Goal: Information Seeking & Learning: Learn about a topic

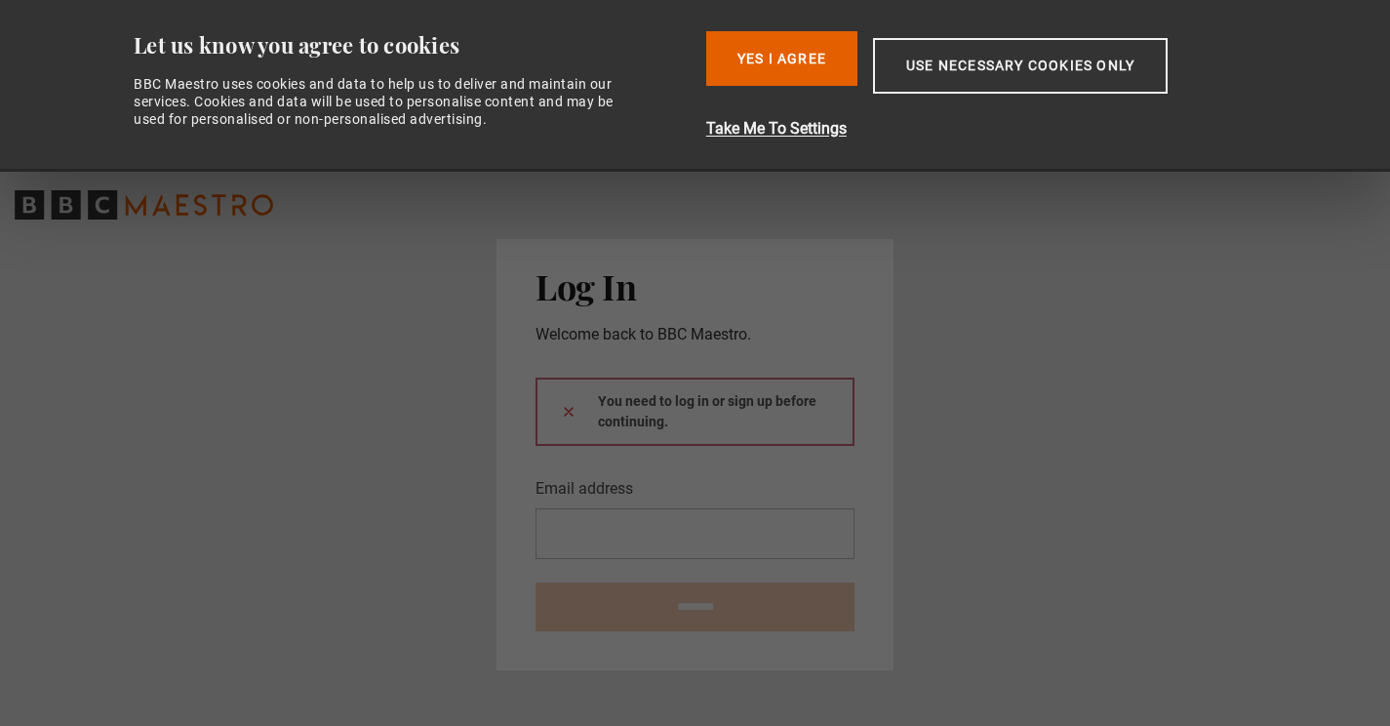
type input "**********"
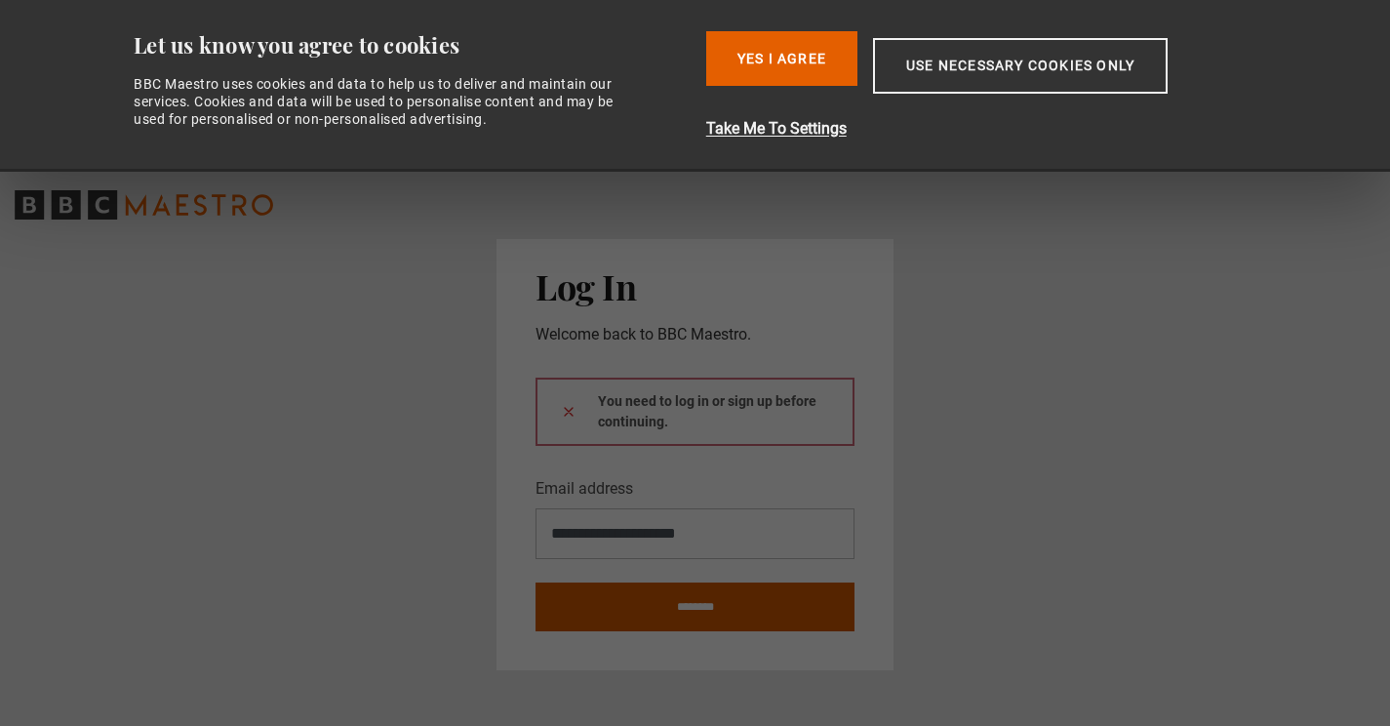
click at [673, 599] on input "********" at bounding box center [694, 606] width 319 height 49
type input "**********"
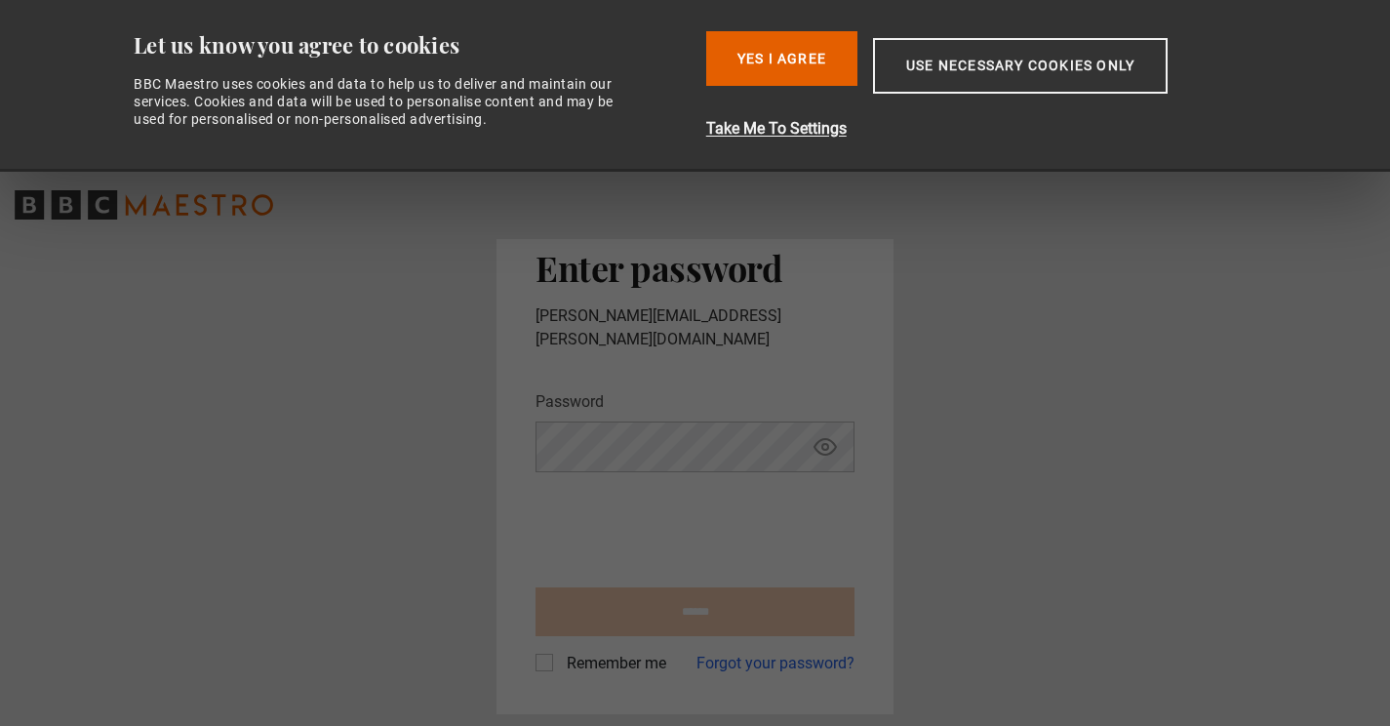
click at [787, 46] on button "Yes I Agree" at bounding box center [781, 58] width 151 height 55
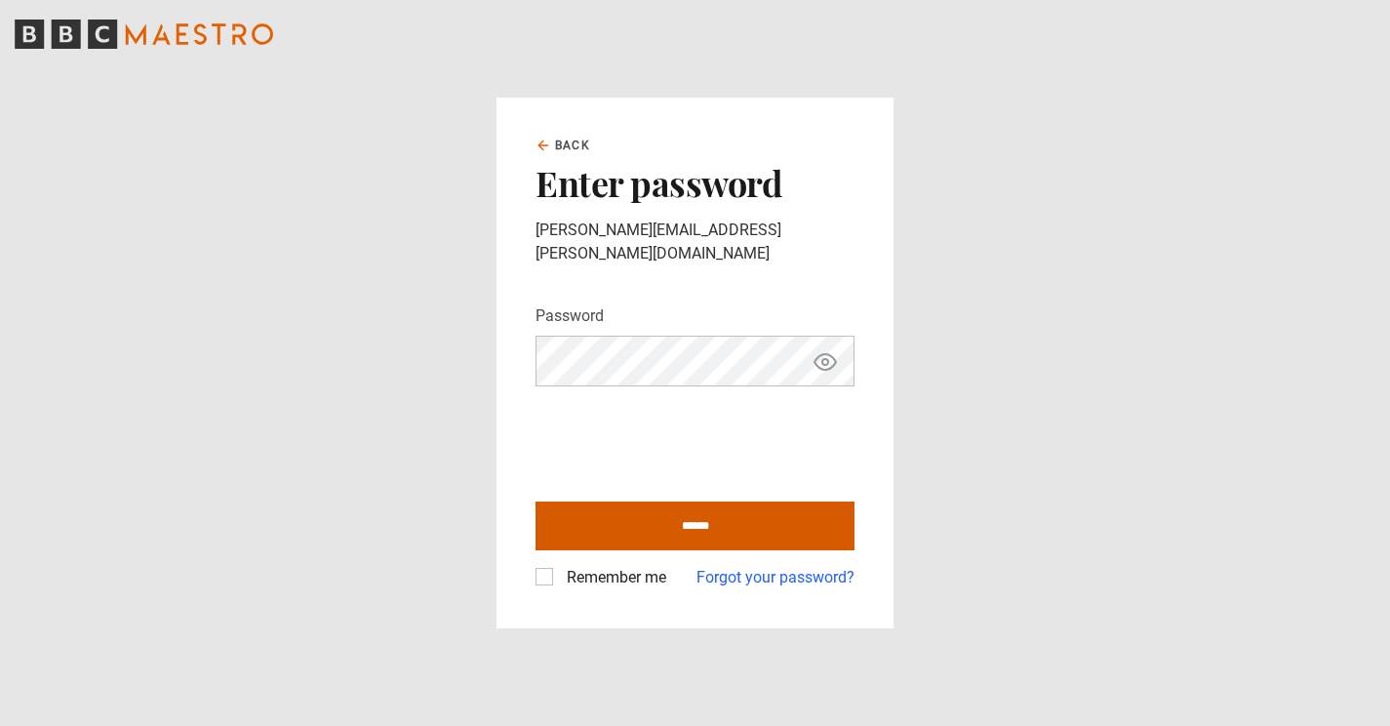
click at [663, 518] on input "******" at bounding box center [694, 525] width 319 height 49
type input "**********"
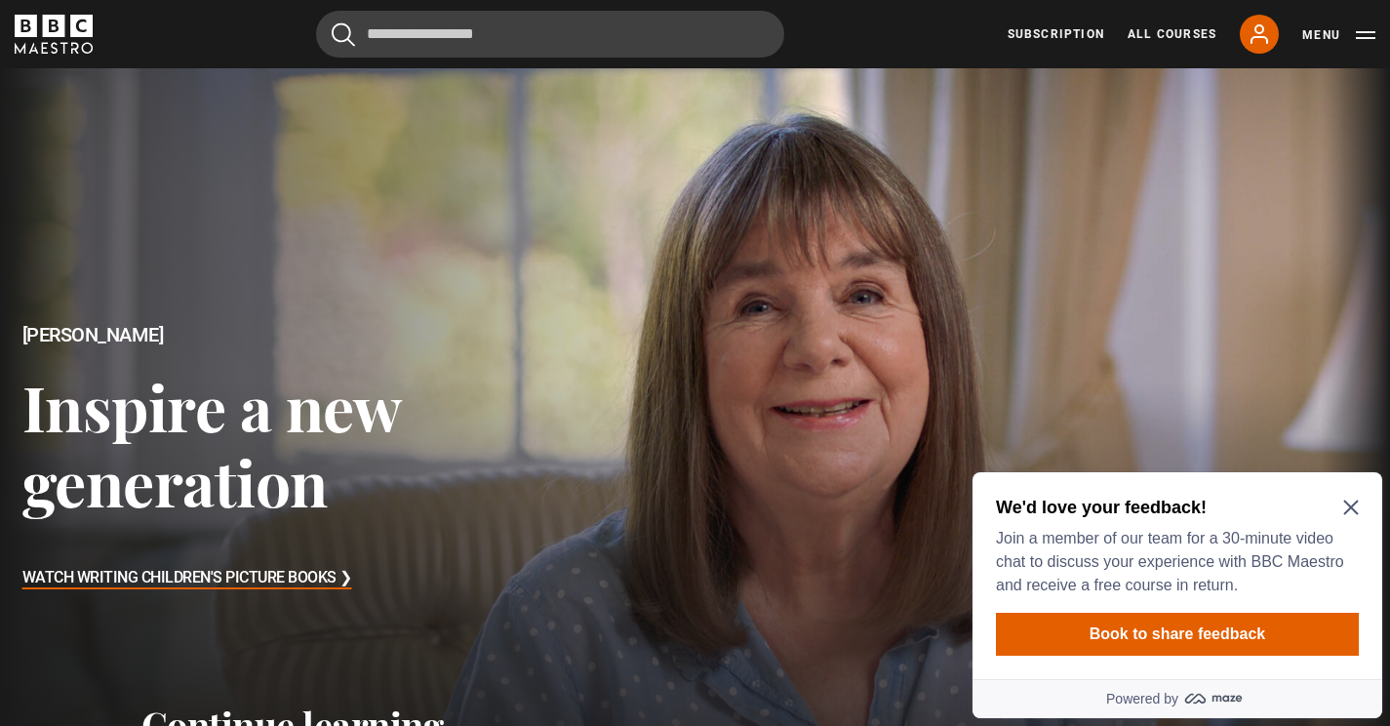
click at [1352, 505] on icon "Close Maze Prompt" at bounding box center [1350, 507] width 15 height 15
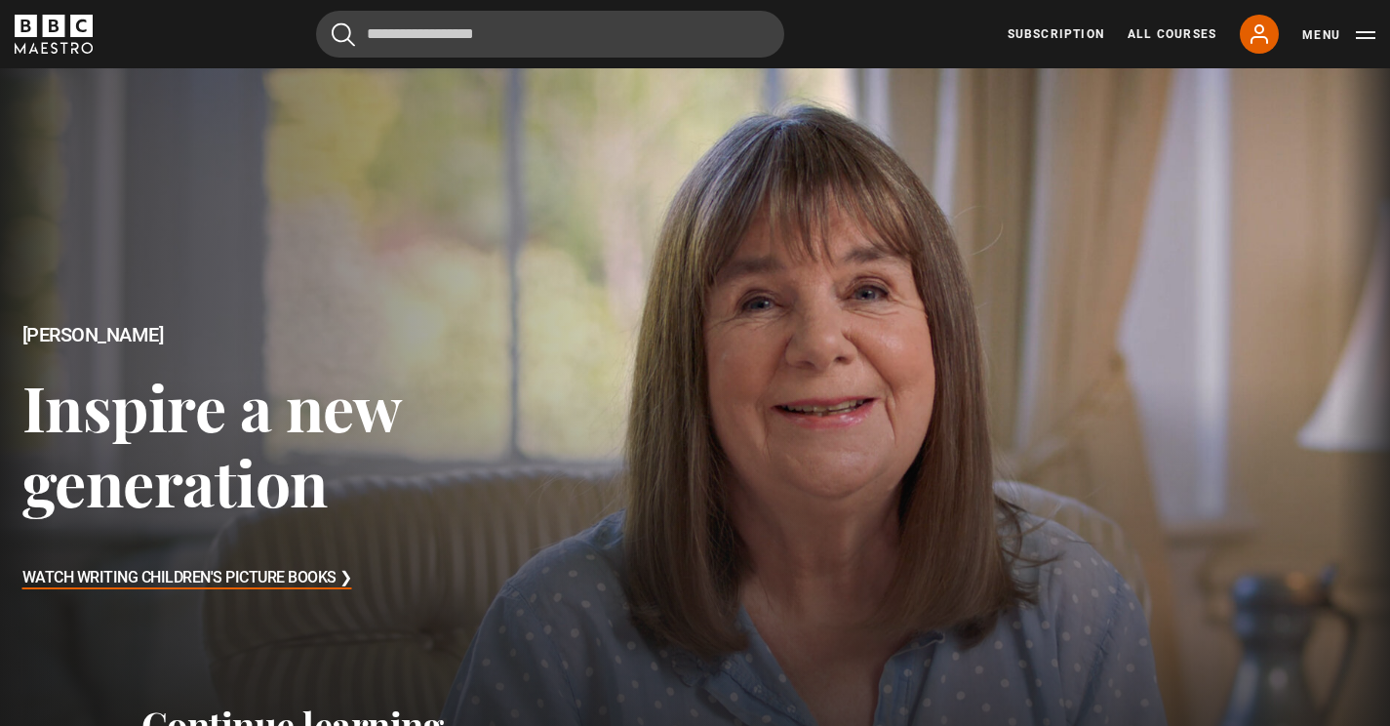
click at [235, 421] on h3 "Inspire a new generation" at bounding box center [358, 444] width 673 height 151
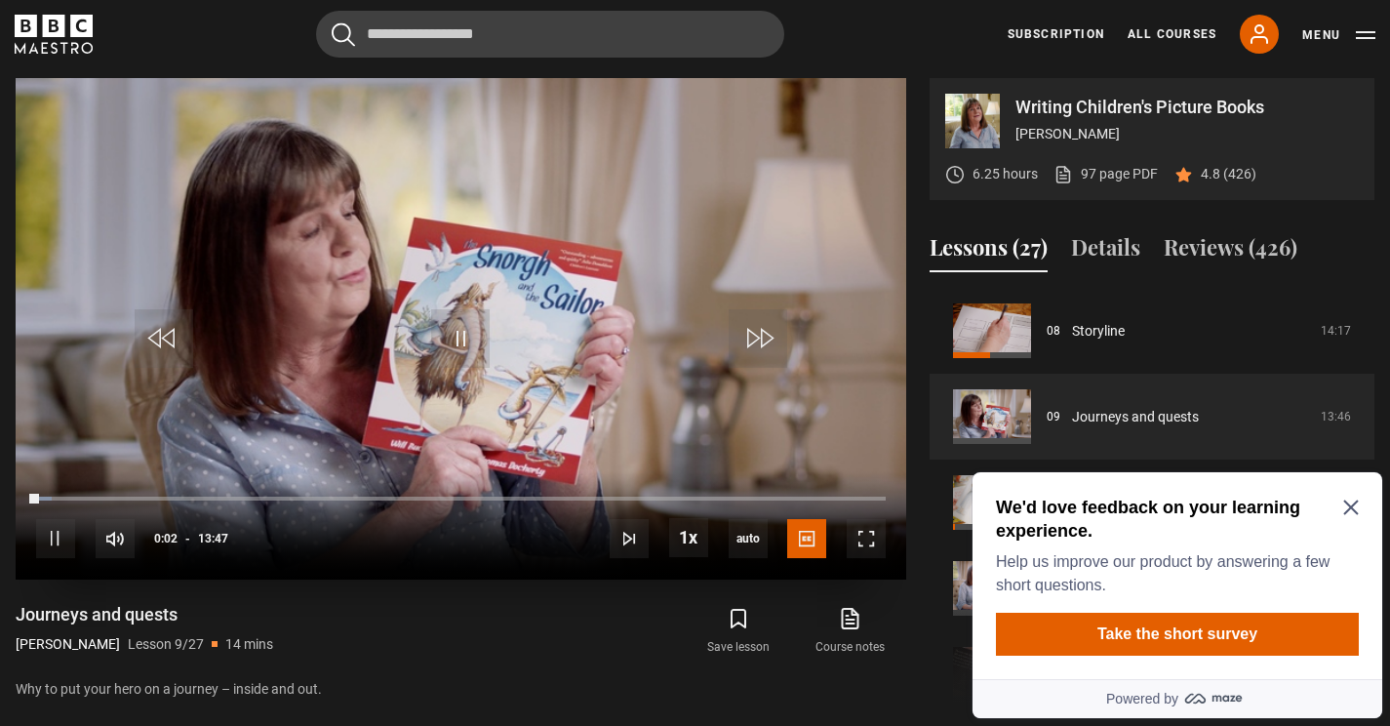
click at [638, 314] on video "Video Player" at bounding box center [461, 328] width 891 height 501
click at [1353, 506] on icon "Close Maze Prompt" at bounding box center [1351, 507] width 16 height 16
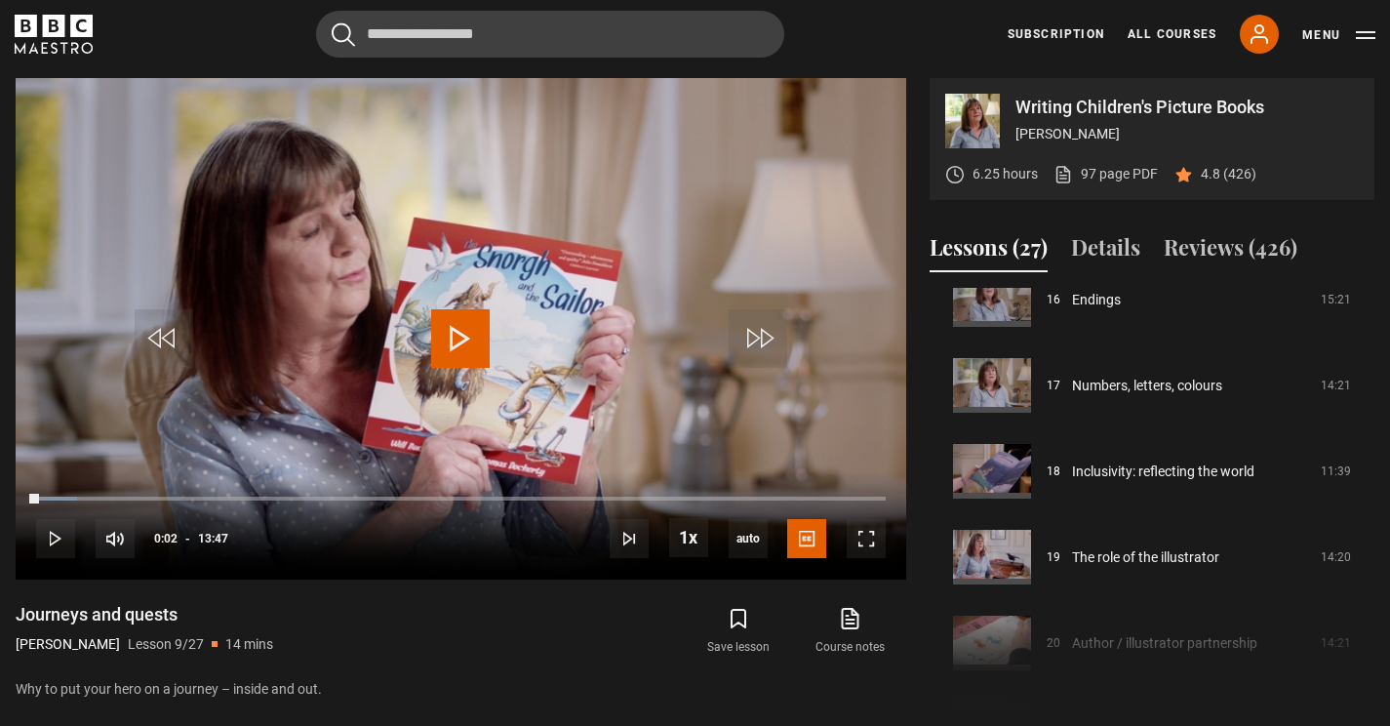
scroll to position [1402, 0]
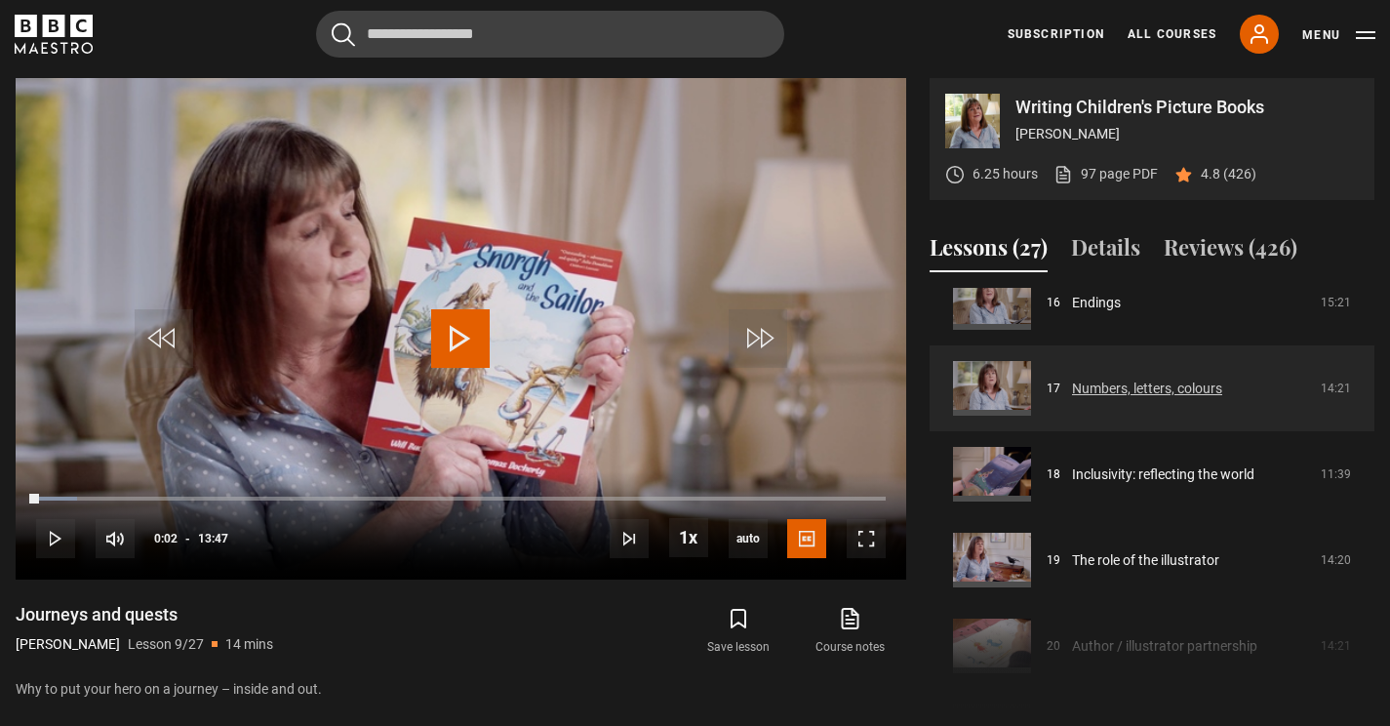
click at [1095, 386] on link "Numbers, letters, colours" at bounding box center [1147, 388] width 150 height 20
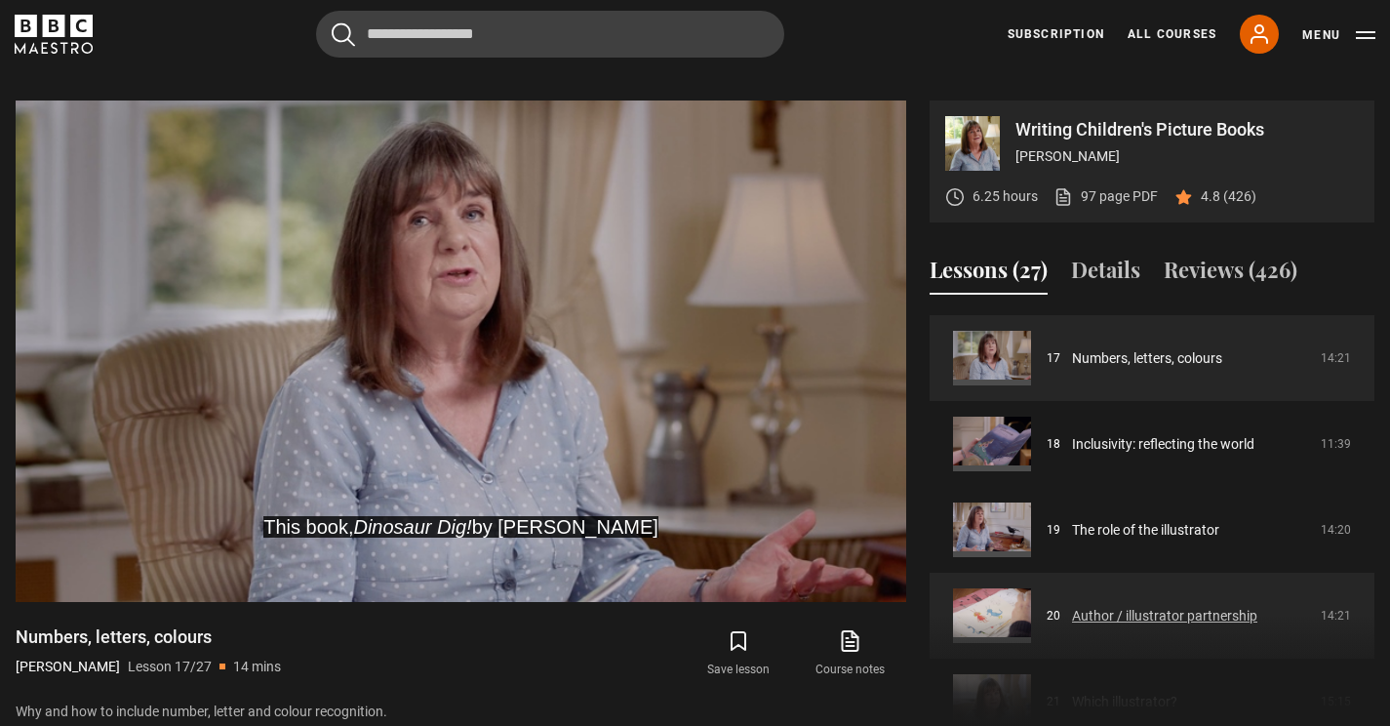
scroll to position [1460, 0]
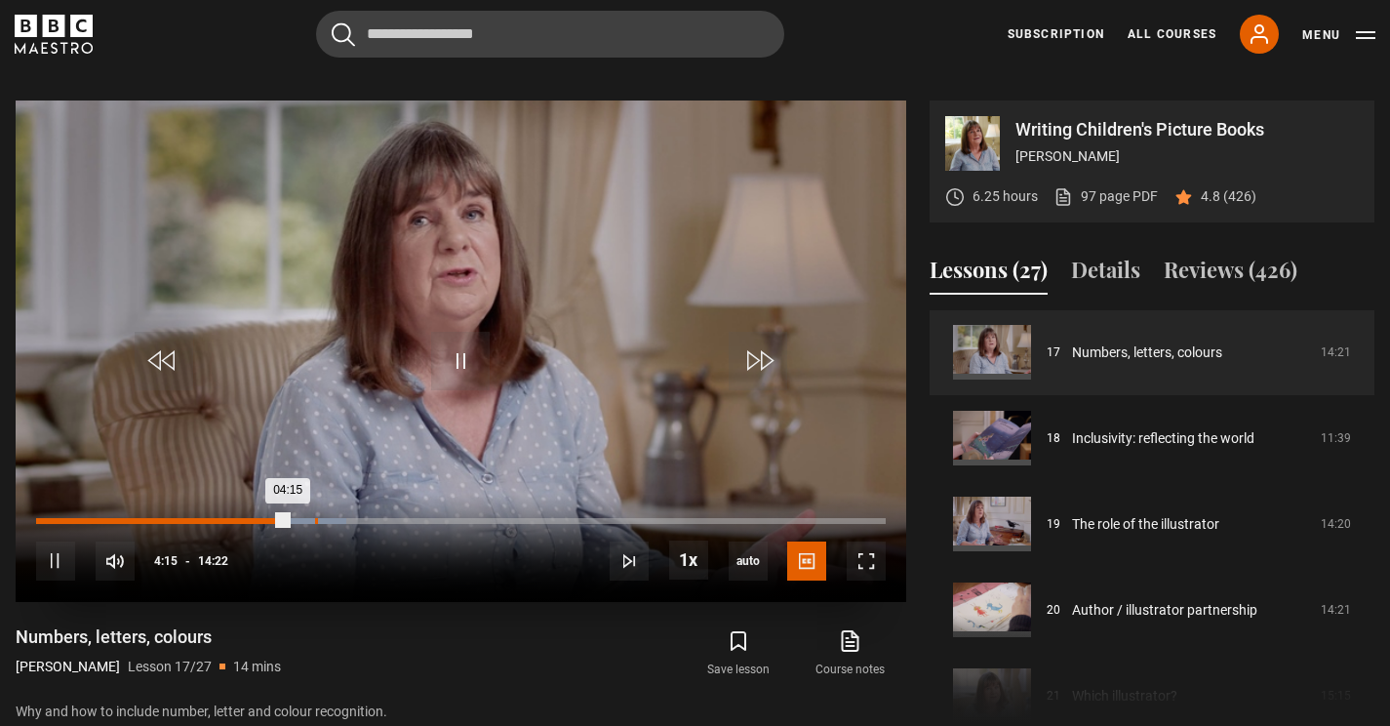
click at [315, 519] on div "04:43" at bounding box center [316, 521] width 3 height 6
click at [352, 518] on div "05:20" at bounding box center [353, 521] width 3 height 6
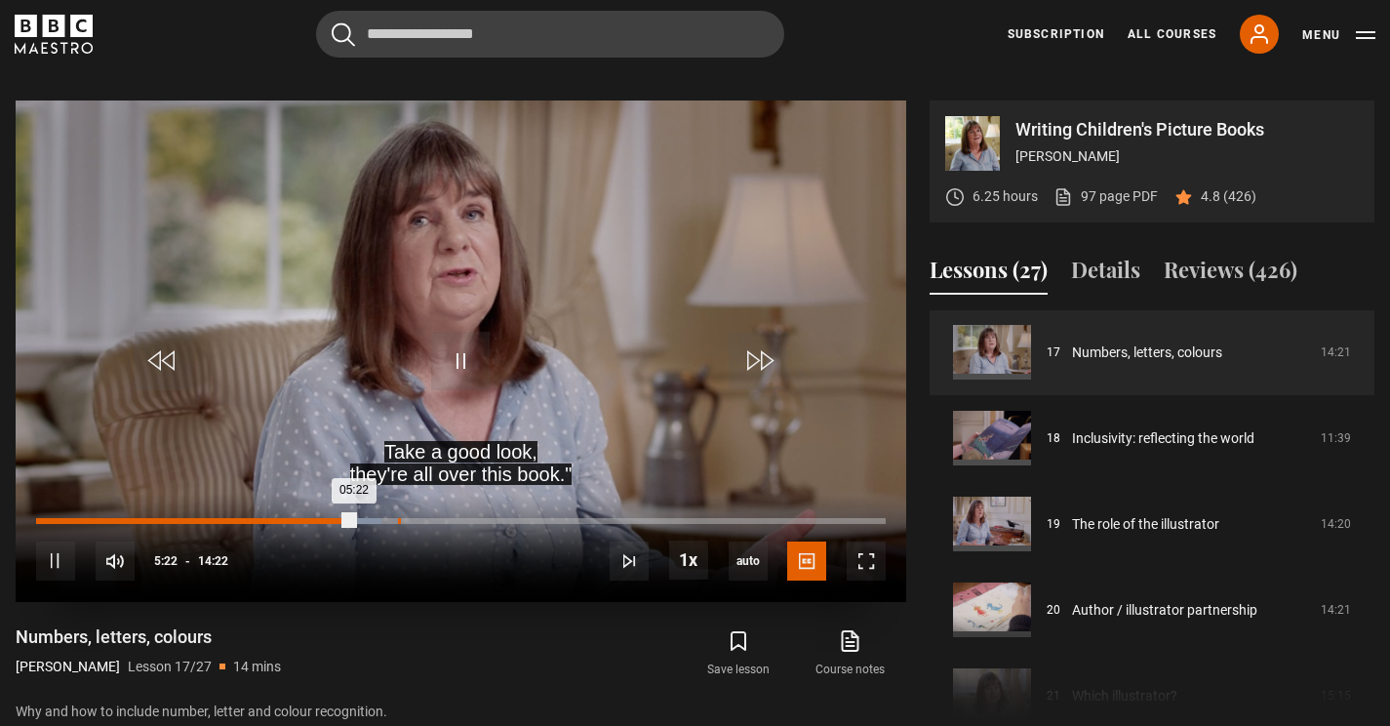
click at [398, 520] on div "06:07" at bounding box center [399, 521] width 3 height 6
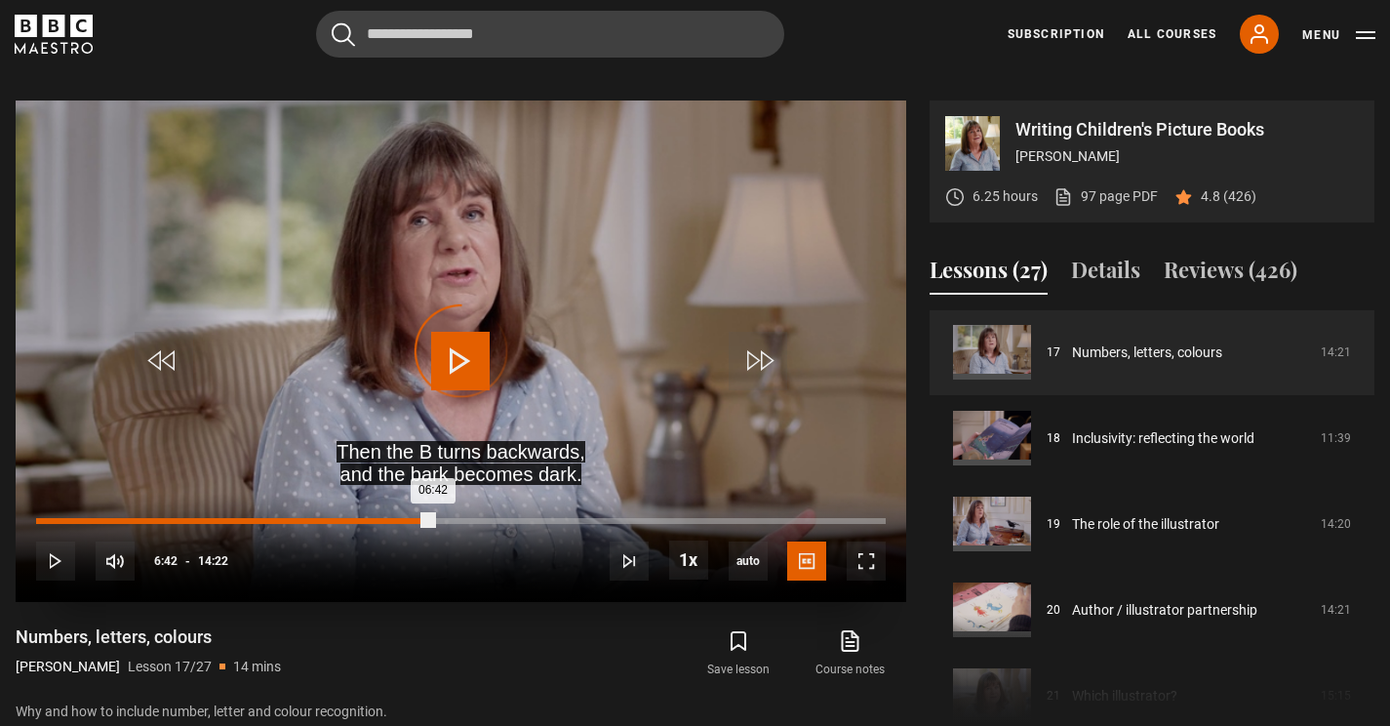
click at [433, 521] on div "Loaded : 44.66% 06:42 06:42" at bounding box center [461, 521] width 850 height 6
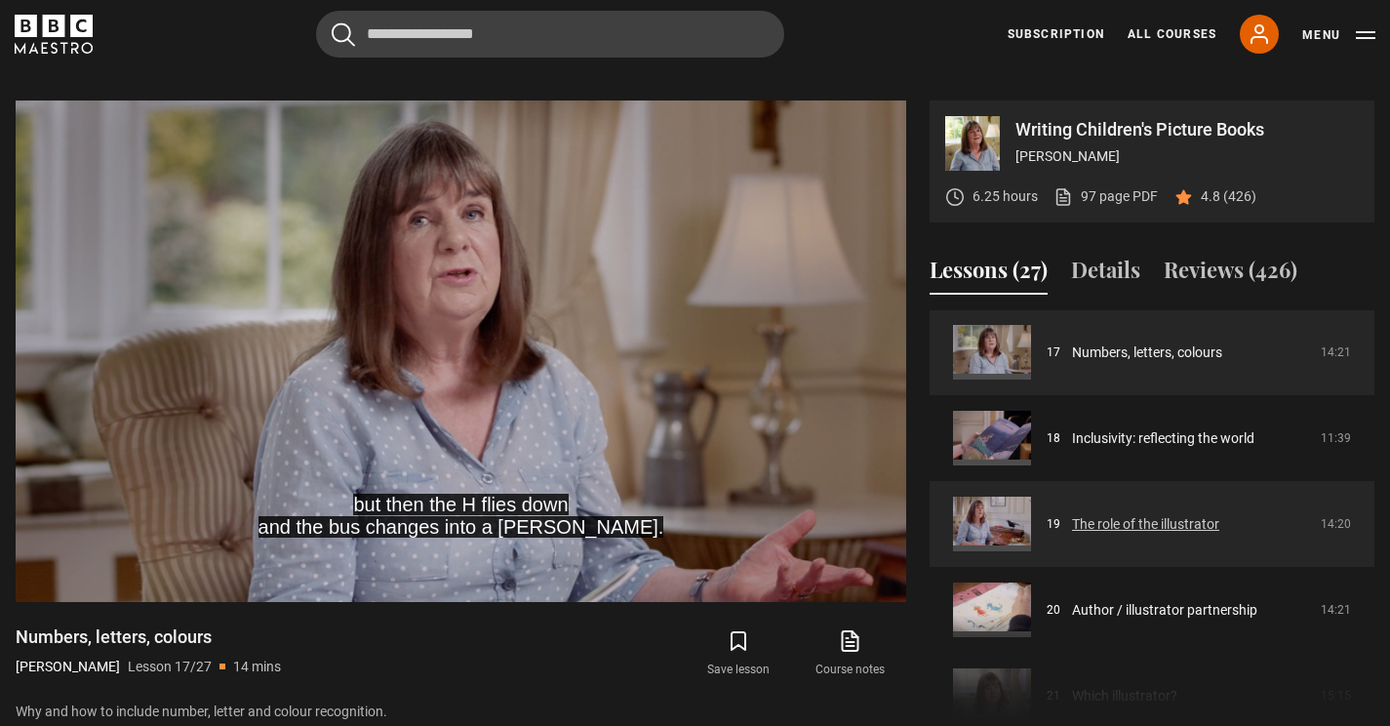
click at [1172, 526] on link "The role of the illustrator" at bounding box center [1145, 524] width 147 height 20
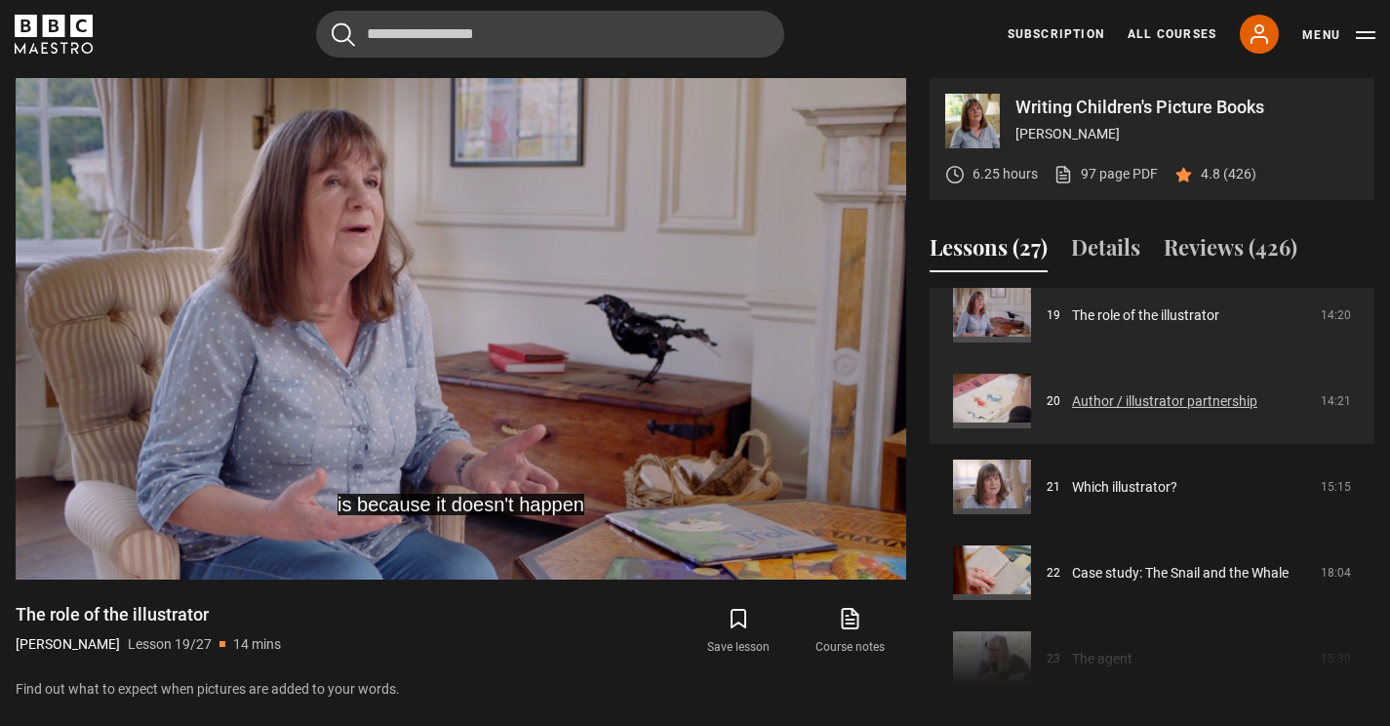
scroll to position [1628, 0]
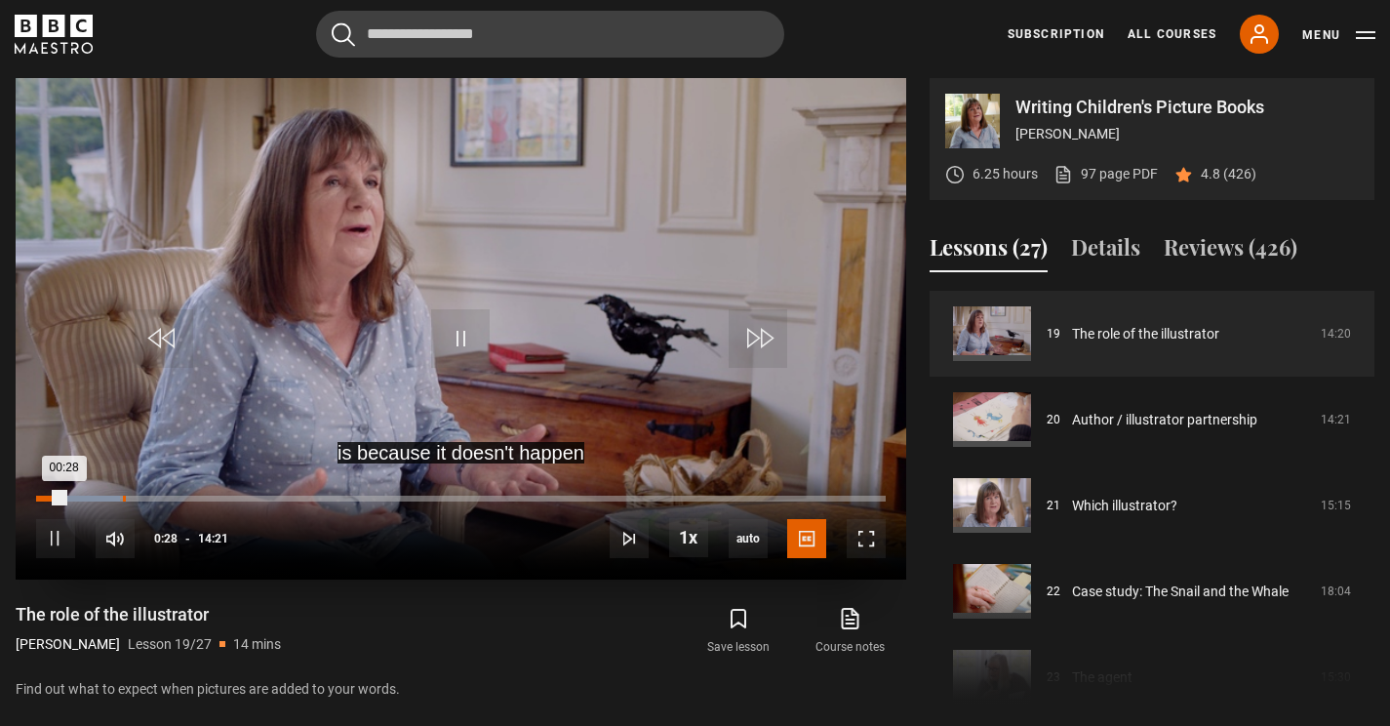
click at [123, 498] on div "01:27" at bounding box center [124, 498] width 3 height 6
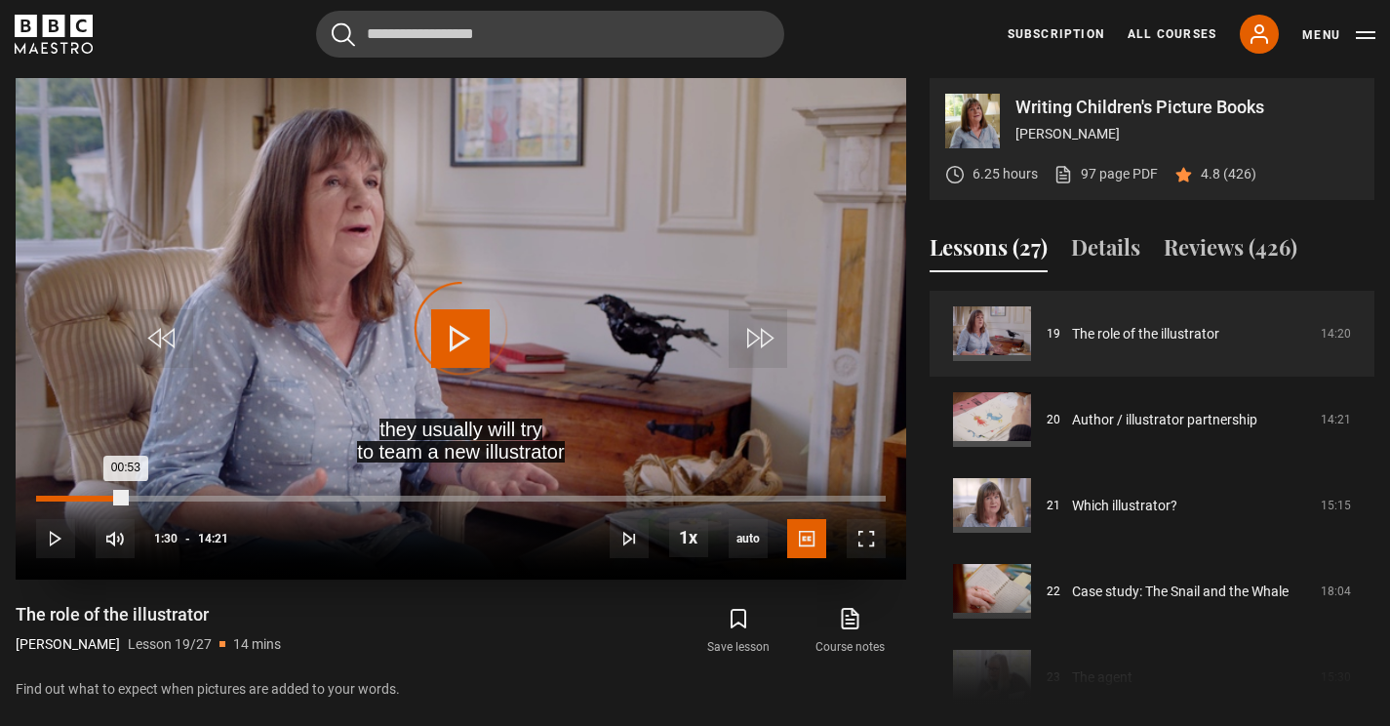
click at [125, 495] on div "Loaded : 11.03% 01:30 00:53" at bounding box center [461, 498] width 850 height 6
click at [204, 494] on div "10s Skip Back 10 seconds Pause 10s Skip Forward 10 seconds Loaded : 11.61% 01:3…" at bounding box center [461, 525] width 891 height 108
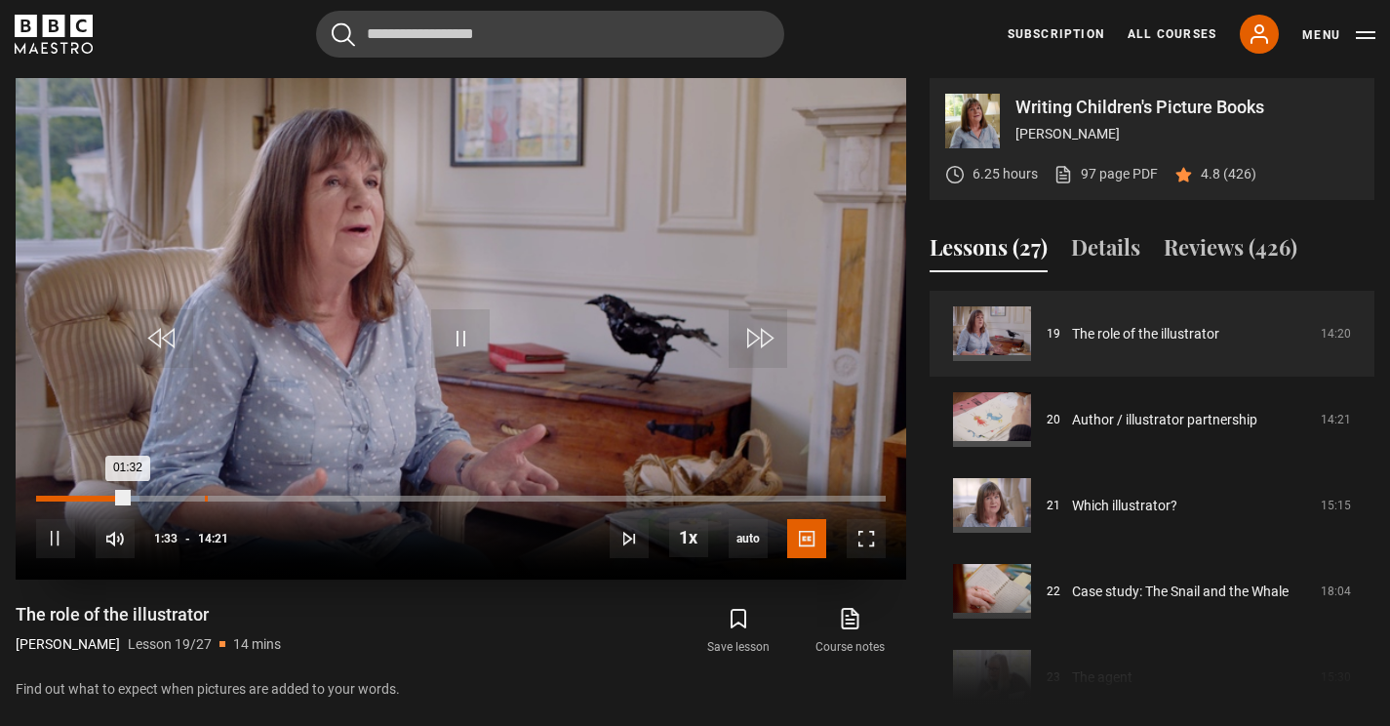
click at [204, 498] on div "Loaded : 12.20% 02:51 01:32" at bounding box center [461, 498] width 850 height 6
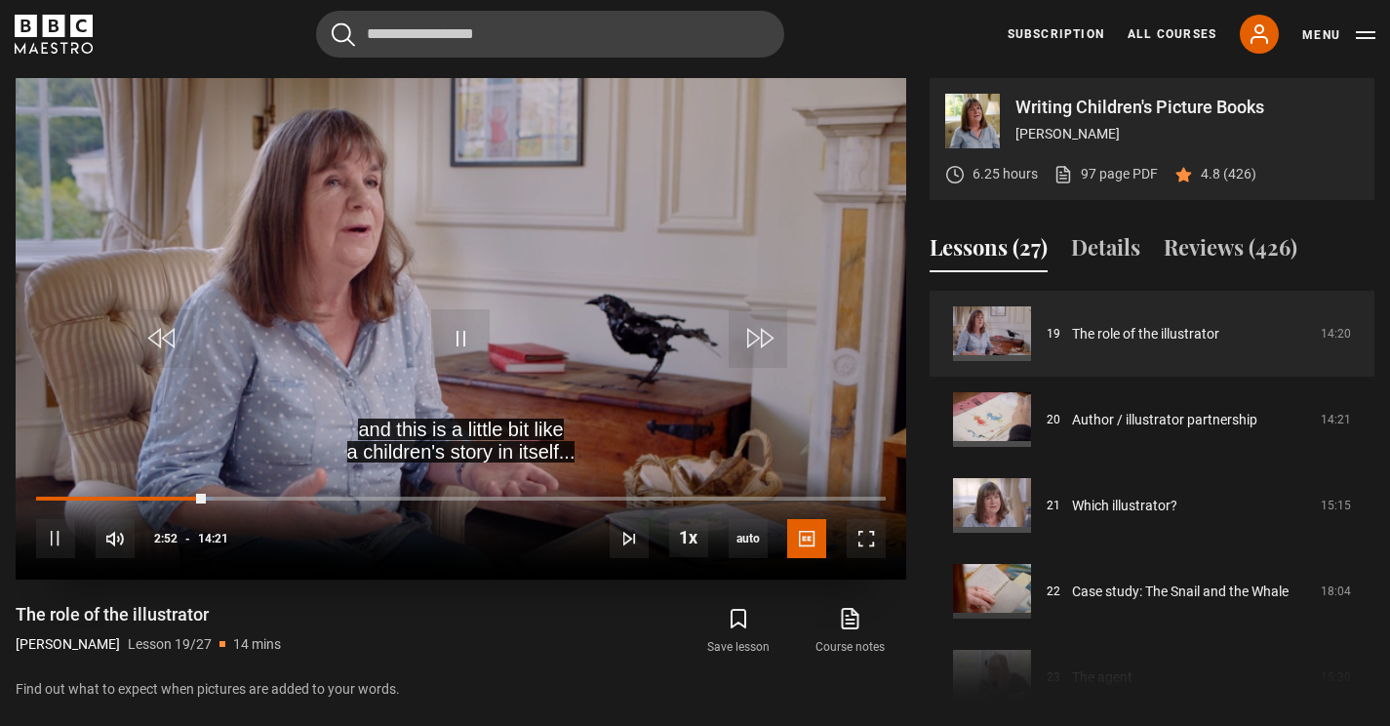
click at [298, 495] on div "10s Skip Back 10 seconds Pause 10s Skip Forward 10 seconds Loaded : 20.91% 02:5…" at bounding box center [461, 525] width 891 height 108
click at [298, 495] on div "10s Skip Back 10 seconds Pause 10s Skip Forward 10 seconds Loaded : 22.07% 02:5…" at bounding box center [461, 525] width 891 height 108
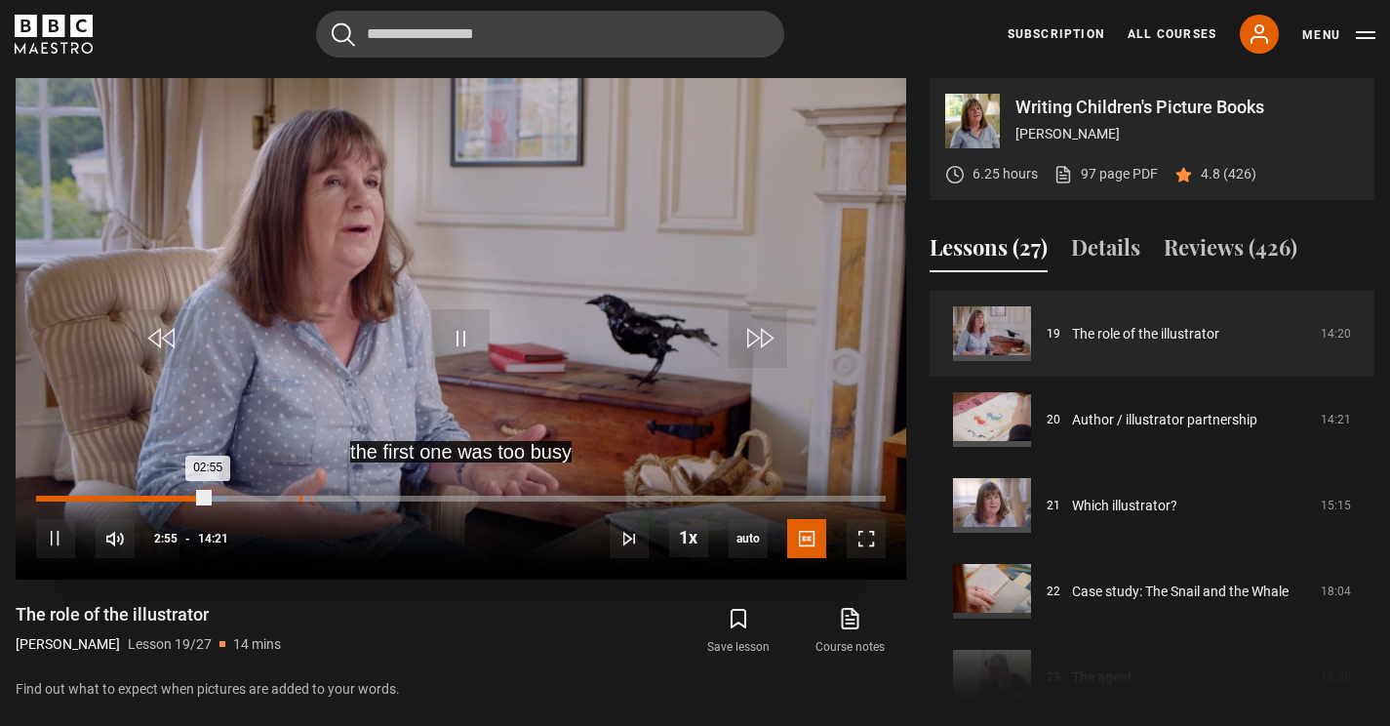
click at [299, 496] on div "04:26" at bounding box center [300, 498] width 3 height 6
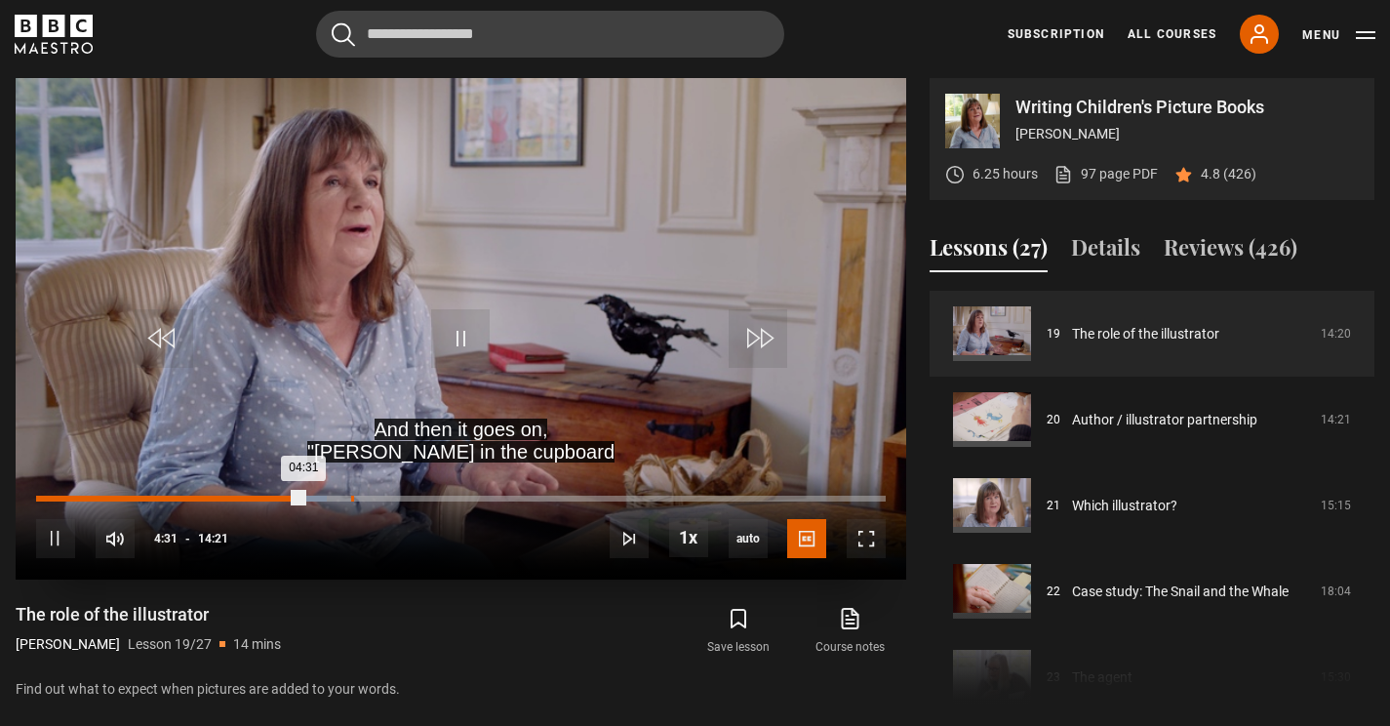
click at [350, 496] on div "Loaded : 34.26% 05:19 04:31" at bounding box center [461, 498] width 850 height 6
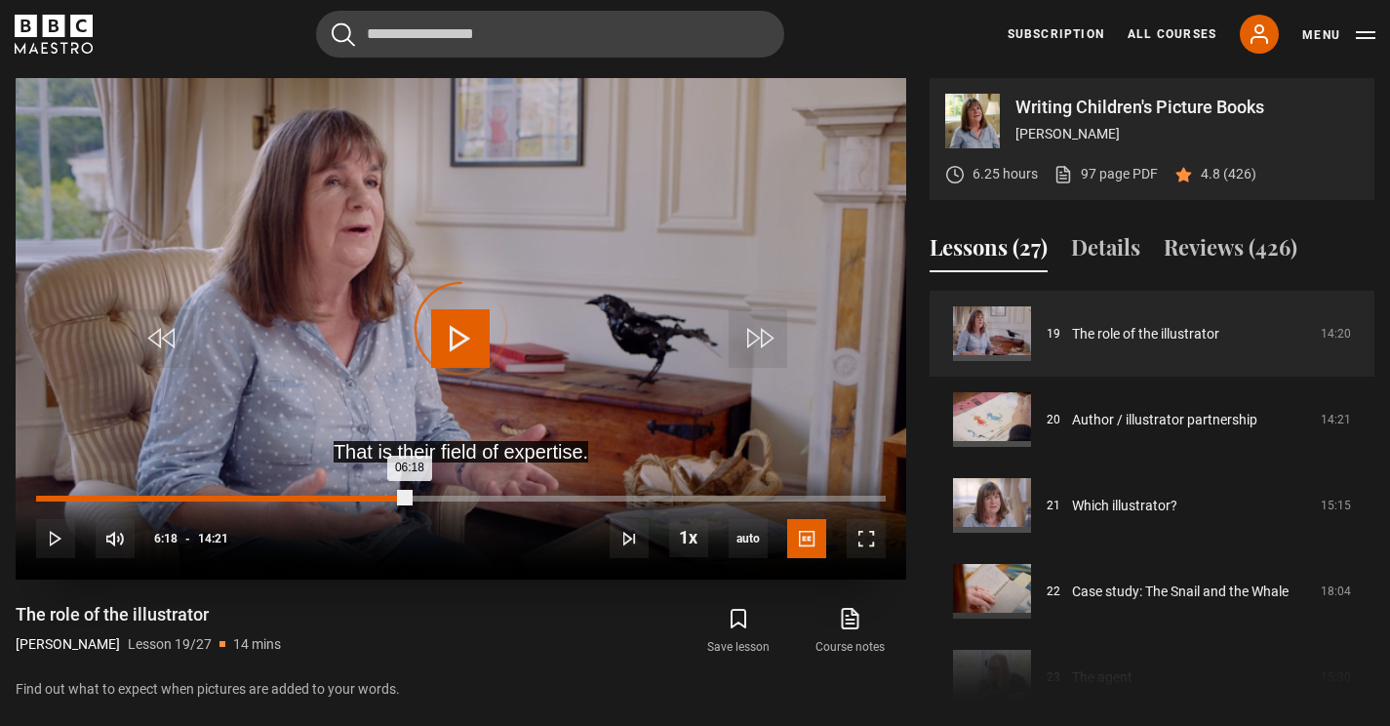
click at [409, 497] on div "Loaded : 0.00% 06:18 06:18" at bounding box center [461, 498] width 850 height 6
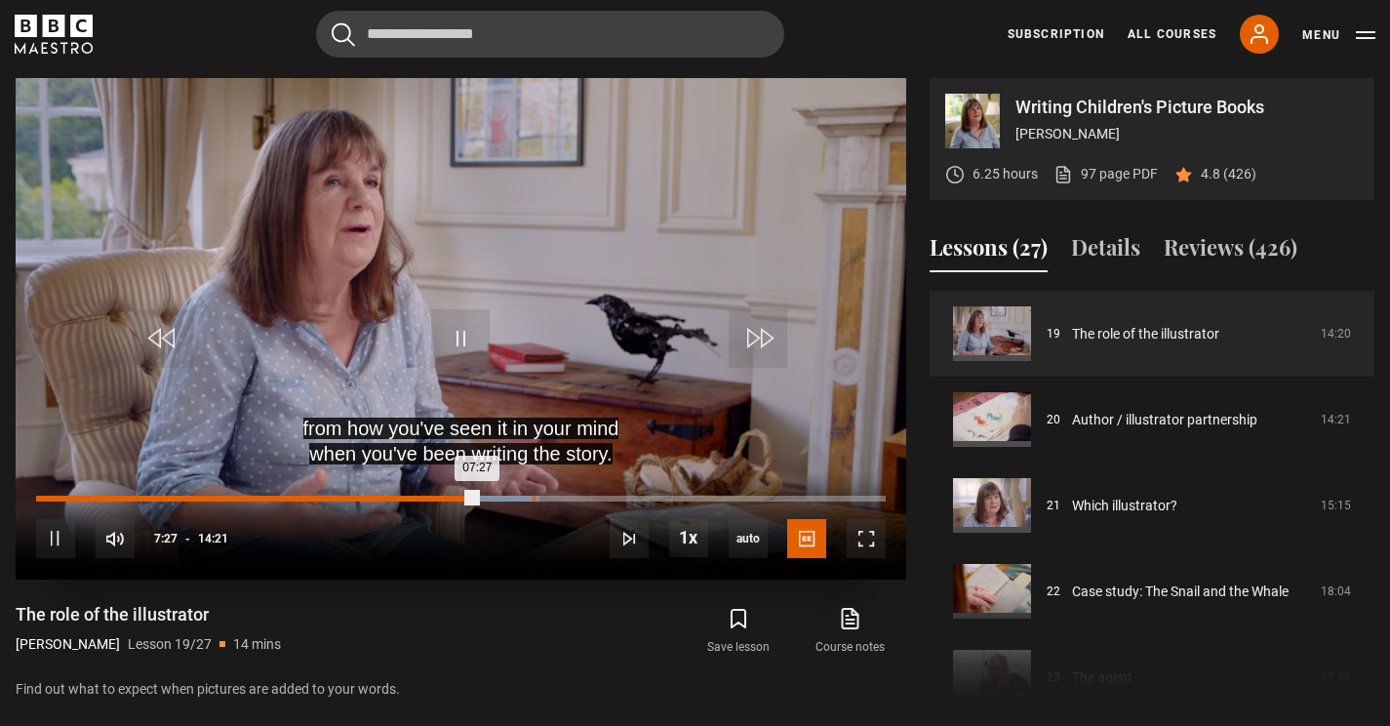
click at [532, 496] on div "Loaded : 59.23% 08:23 07:27" at bounding box center [461, 498] width 850 height 6
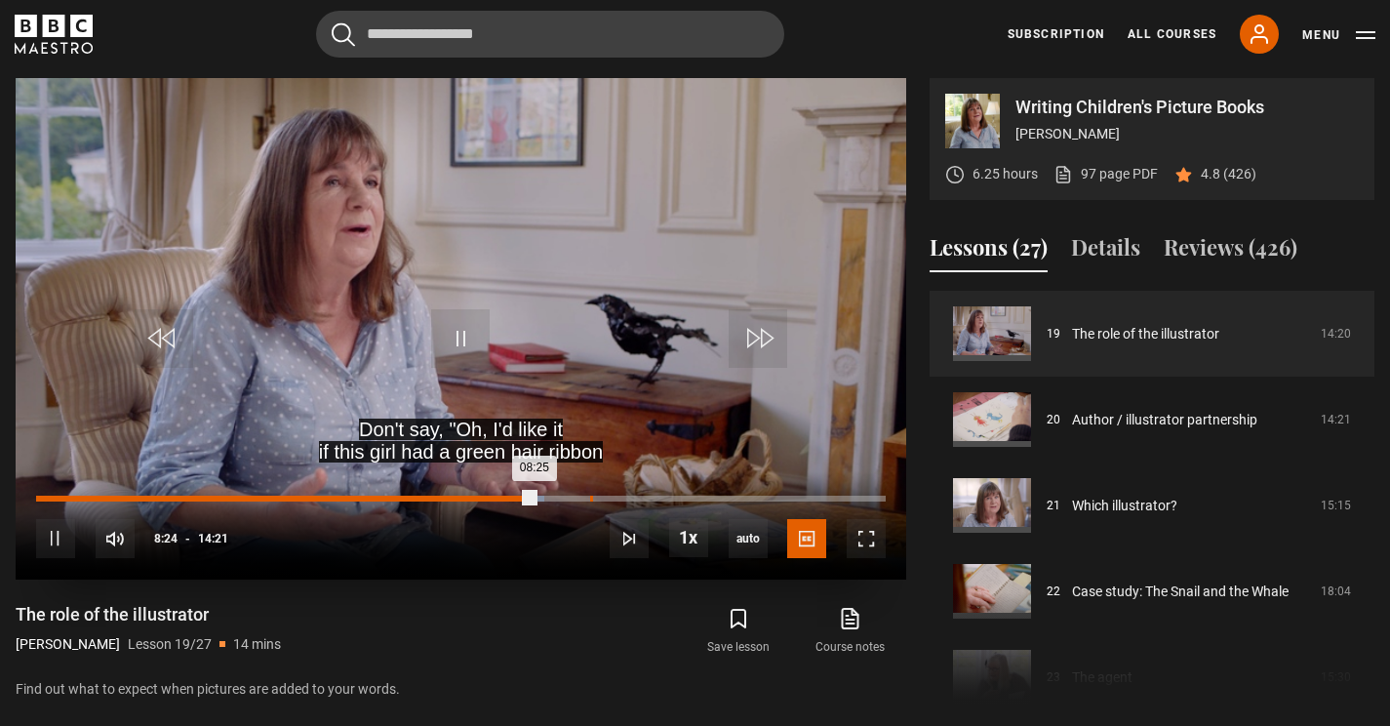
click at [589, 497] on div "Loaded : 59.81% 09:21 08:25" at bounding box center [461, 498] width 850 height 6
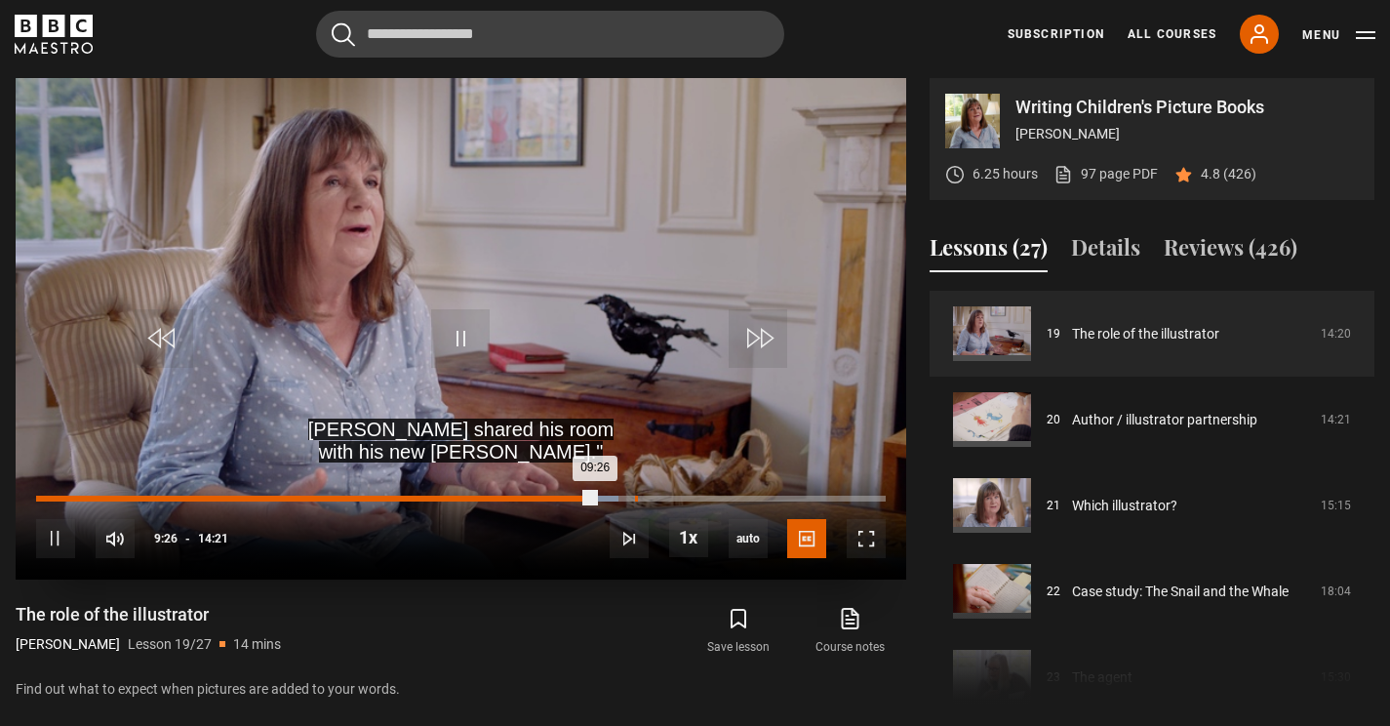
click at [635, 496] on div "10:06" at bounding box center [636, 498] width 3 height 6
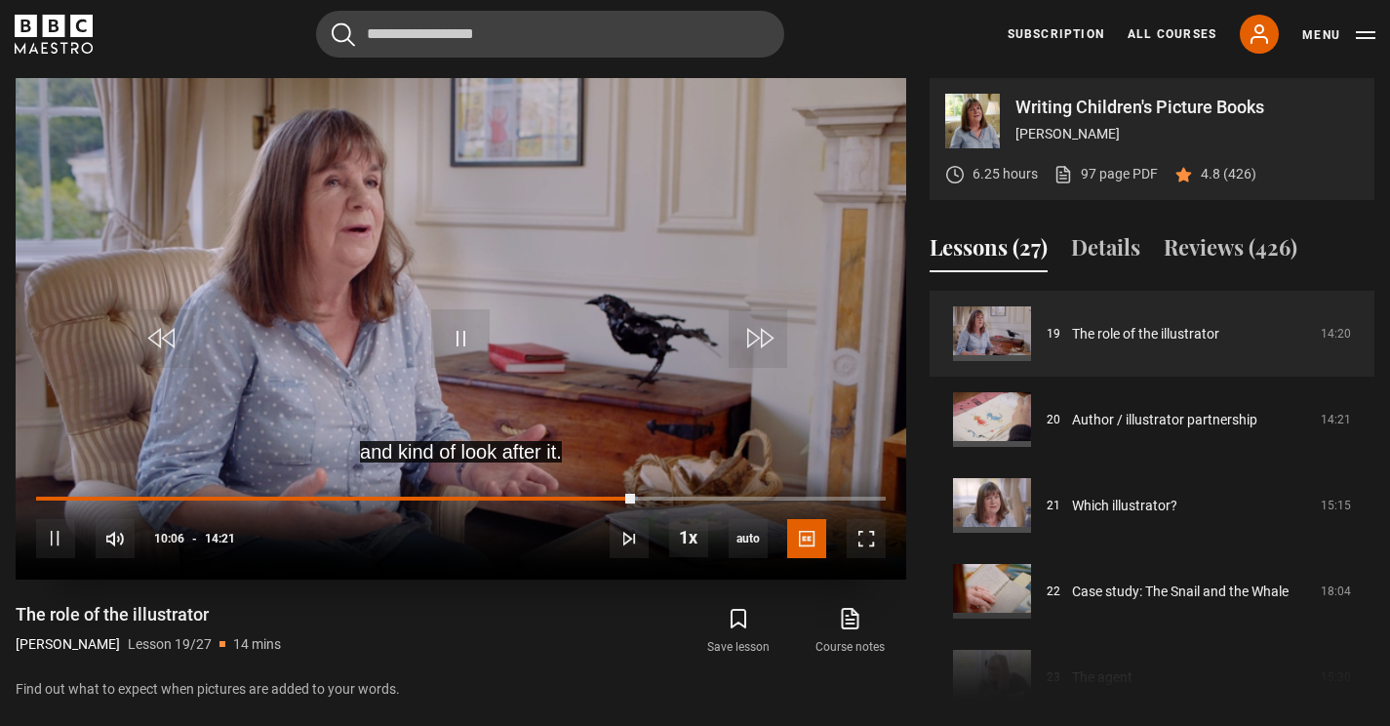
click at [495, 317] on video "Video Player" at bounding box center [461, 328] width 891 height 501
click at [1368, 36] on button "Menu" at bounding box center [1338, 35] width 73 height 20
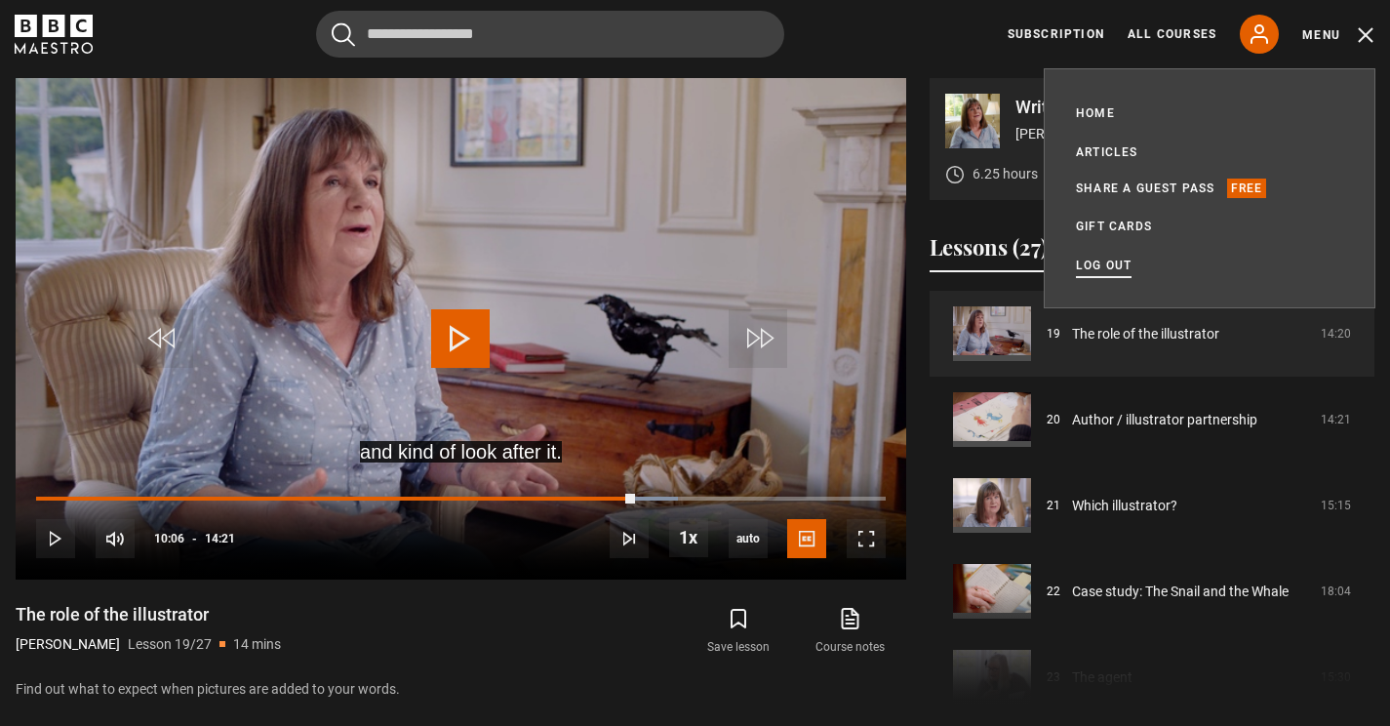
click at [1114, 260] on link "Log out" at bounding box center [1104, 266] width 56 height 20
